Goal: Navigation & Orientation: Find specific page/section

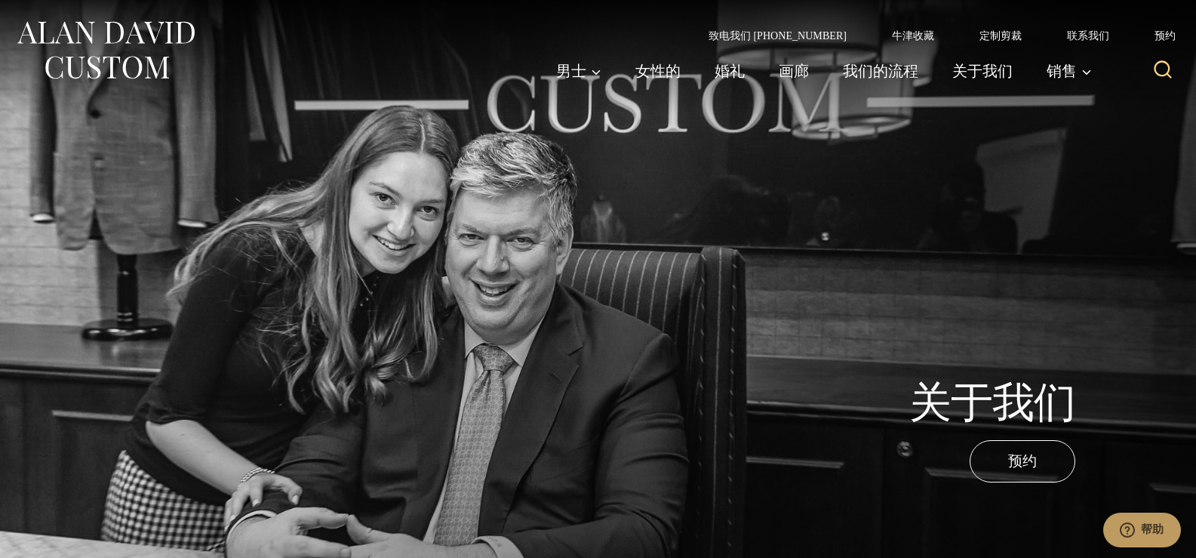
scroll to position [488, 0]
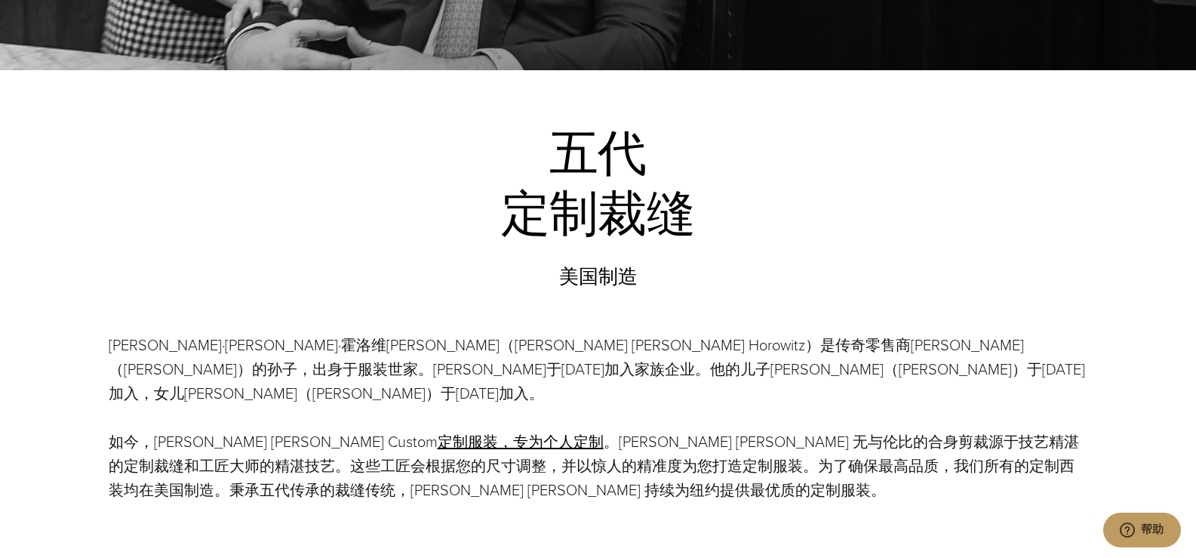
click at [869, 374] on p "艾伦·戴维·霍洛维茨（Alan David Horowitz）是传奇零售商莫·金斯伯格（Moe Ginsburg）的孙子，出身于服装世家。艾伦于1992年加入…" at bounding box center [599, 369] width 980 height 72
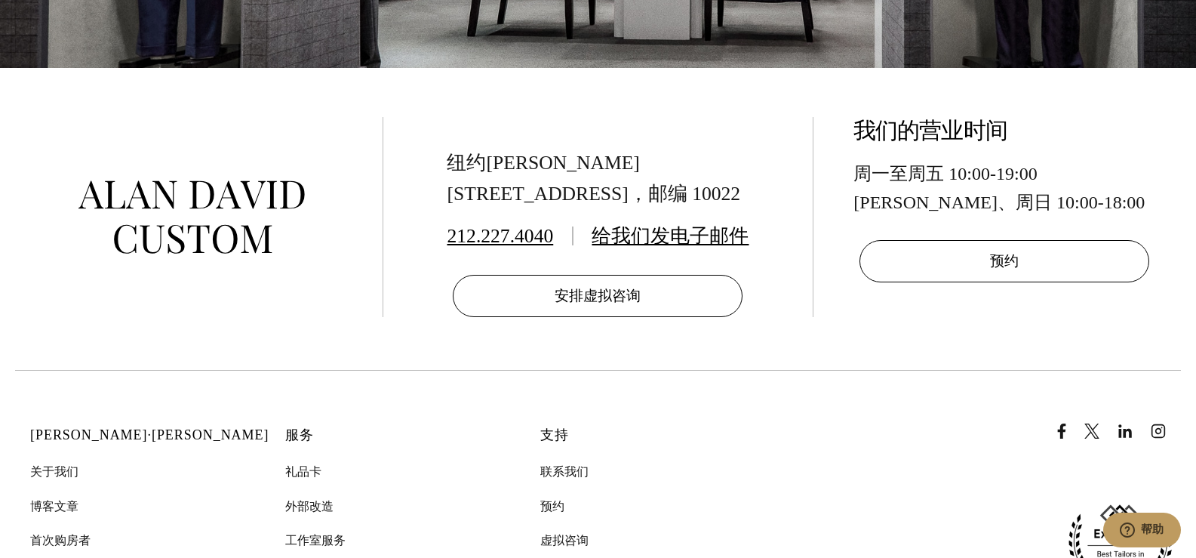
scroll to position [6114, 0]
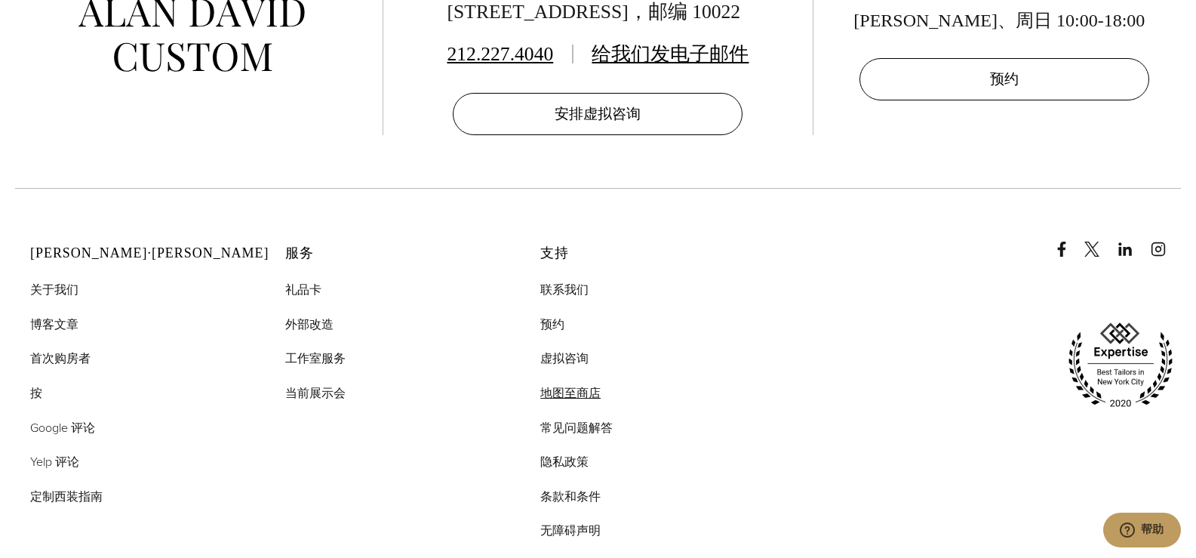
click at [558, 384] on font "地图至商店" at bounding box center [570, 392] width 60 height 17
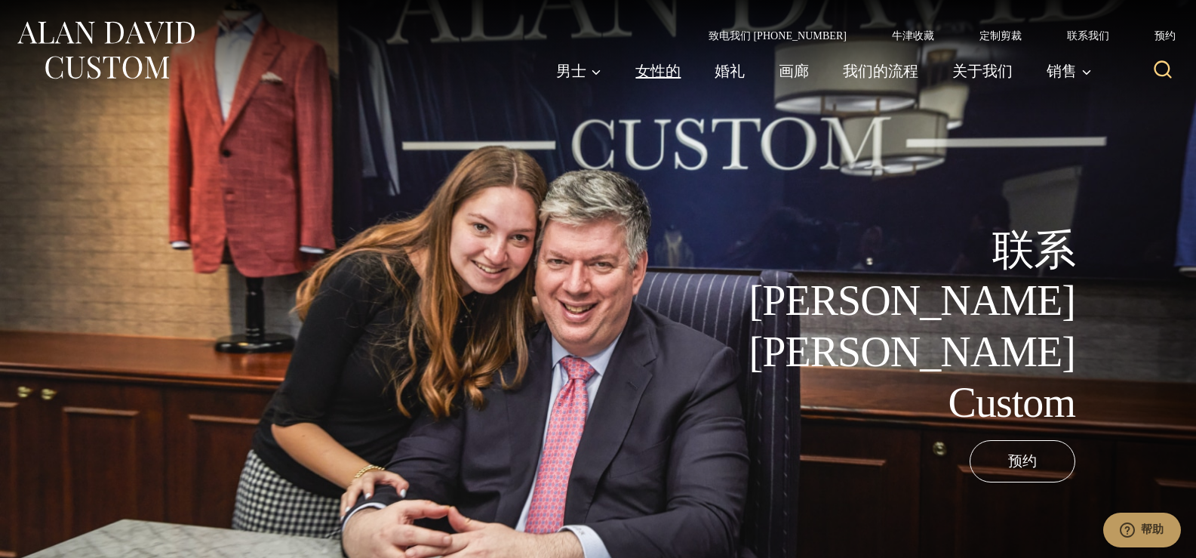
click at [667, 68] on font "女性的" at bounding box center [658, 71] width 45 height 23
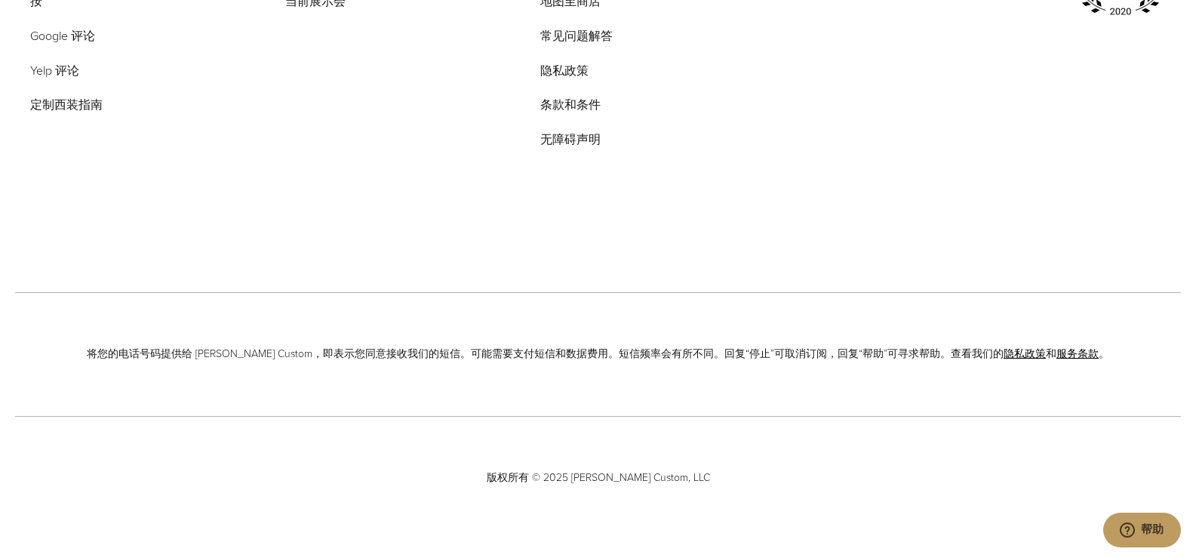
scroll to position [8985, 0]
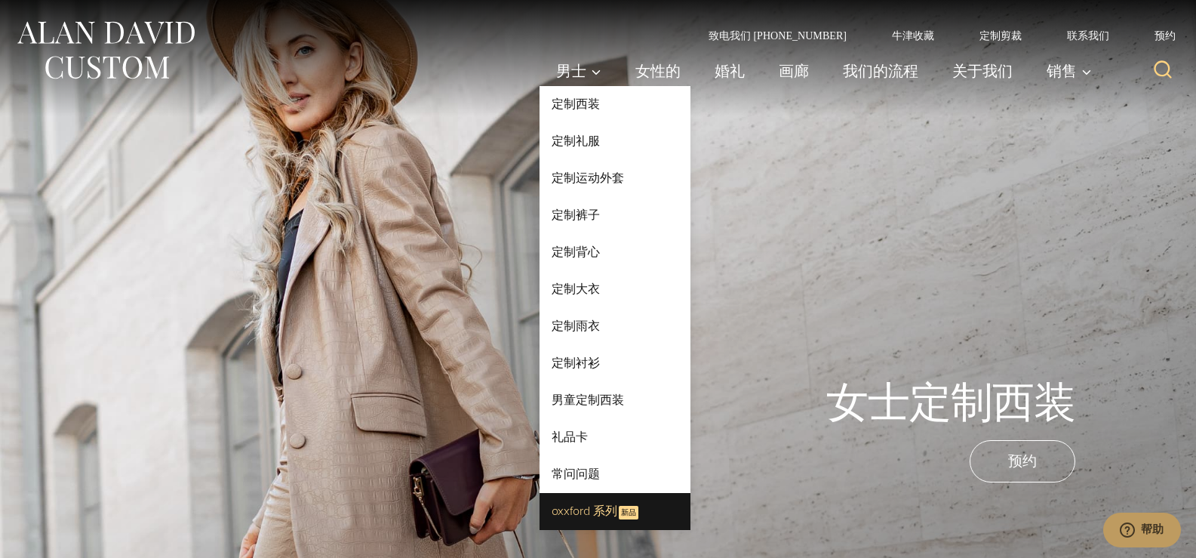
click at [584, 513] on font "Oxxford 系列" at bounding box center [585, 510] width 66 height 17
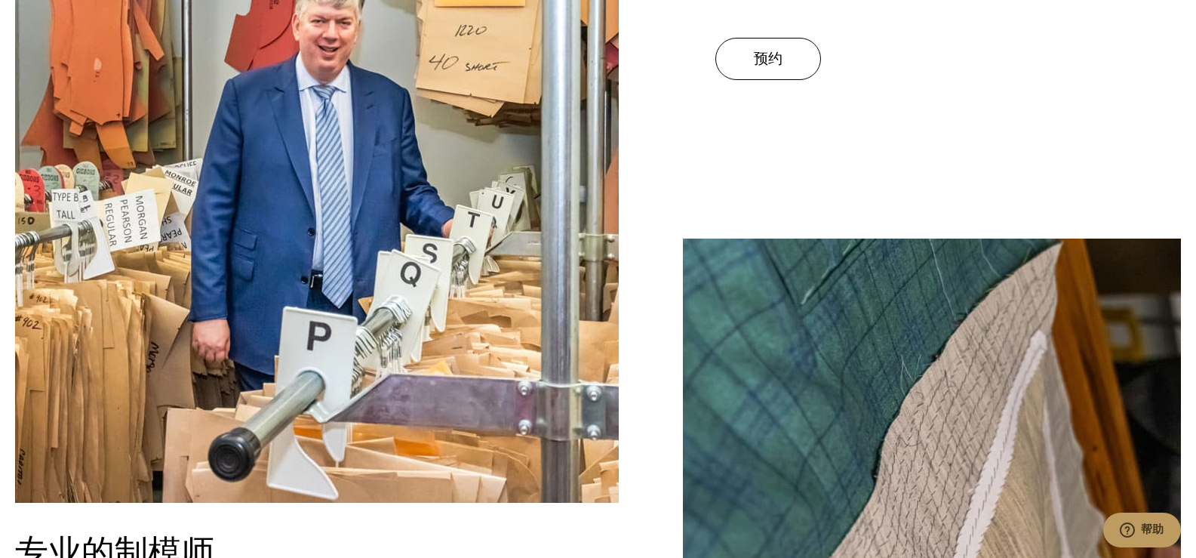
scroll to position [1661, 0]
